Goal: Transaction & Acquisition: Subscribe to service/newsletter

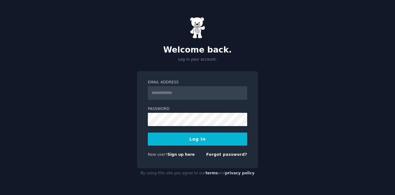
click at [192, 89] on input "Email Address" at bounding box center [197, 93] width 99 height 14
type input "**********"
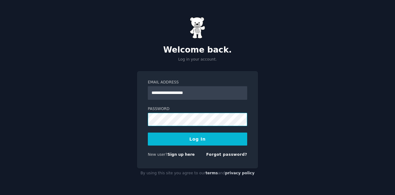
click at [148, 132] on button "Log In" at bounding box center [197, 138] width 99 height 13
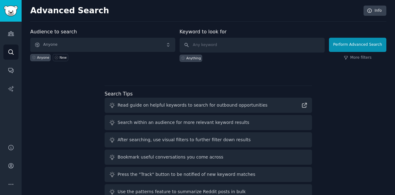
scroll to position [14, 0]
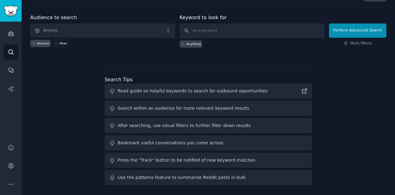
click at [156, 109] on div "Search within an audience for more relevant keyword results" at bounding box center [184, 108] width 132 height 6
click at [204, 108] on div "Search within an audience for more relevant keyword results" at bounding box center [184, 108] width 132 height 6
click at [112, 108] on icon at bounding box center [112, 108] width 6 height 6
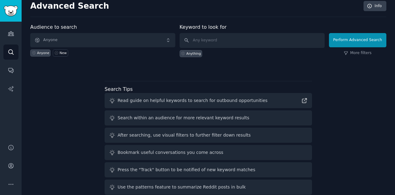
scroll to position [0, 0]
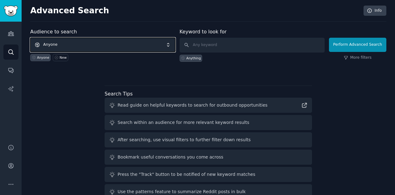
click at [93, 39] on span "Anyone" at bounding box center [102, 45] width 145 height 14
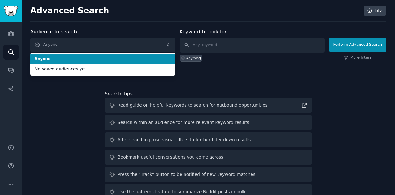
click at [57, 58] on span "Anyone" at bounding box center [103, 59] width 136 height 6
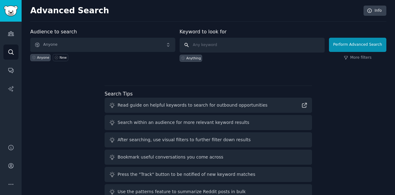
click at [217, 42] on input "text" at bounding box center [252, 45] width 145 height 15
type input "pain points on SAAS"
click button "Perform Advanced Search" at bounding box center [357, 45] width 57 height 14
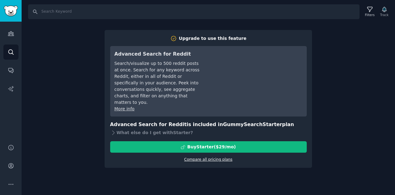
click at [204, 157] on link "Compare all pricing plans" at bounding box center [208, 159] width 48 height 4
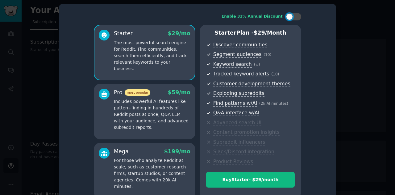
click at [156, 99] on p "Includes powerful AI features like pattern-finding in hundreds of Reddit posts …" at bounding box center [152, 114] width 77 height 32
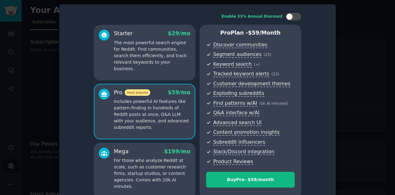
scroll to position [16, 0]
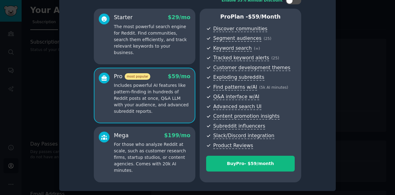
click at [157, 145] on p "For those who analyze Reddit at scale, such as customer research firms, startup…" at bounding box center [152, 157] width 77 height 32
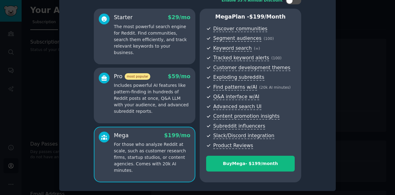
click at [155, 108] on p "Includes powerful AI features like pattern-finding in hundreds of Reddit posts …" at bounding box center [152, 98] width 77 height 32
